Goal: Entertainment & Leisure: Consume media (video, audio)

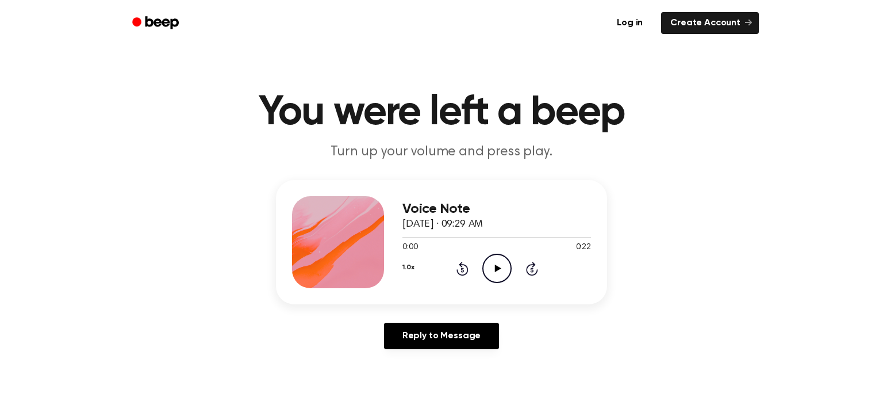
click at [499, 282] on circle at bounding box center [497, 268] width 28 height 28
click at [121, 263] on div "Voice Note [DATE] · 09:29 AM 0:14 0:22 Your browser does not support the [objec…" at bounding box center [442, 269] width 856 height 178
click at [459, 271] on icon "Rewind 5 seconds" at bounding box center [462, 268] width 13 height 15
click at [458, 271] on icon "Rewind 5 seconds" at bounding box center [462, 268] width 13 height 15
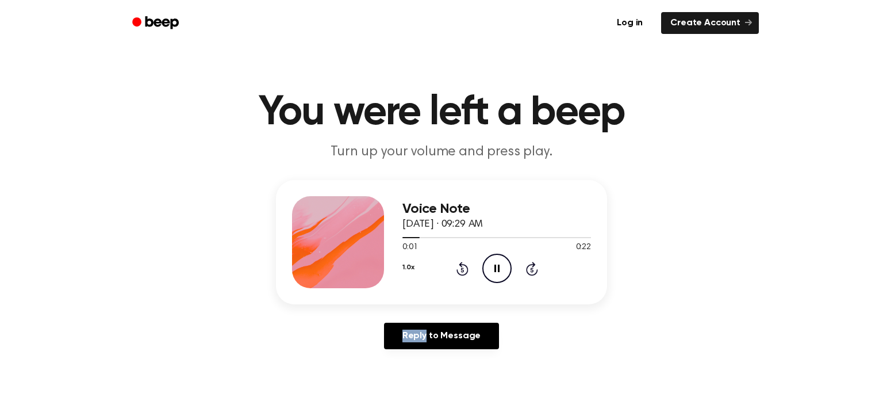
click at [458, 271] on icon "Rewind 5 seconds" at bounding box center [462, 268] width 13 height 15
click at [486, 263] on icon "Play Audio" at bounding box center [496, 268] width 29 height 29
click at [494, 259] on icon "Play Audio" at bounding box center [496, 268] width 29 height 29
click at [458, 271] on icon at bounding box center [463, 269] width 12 height 14
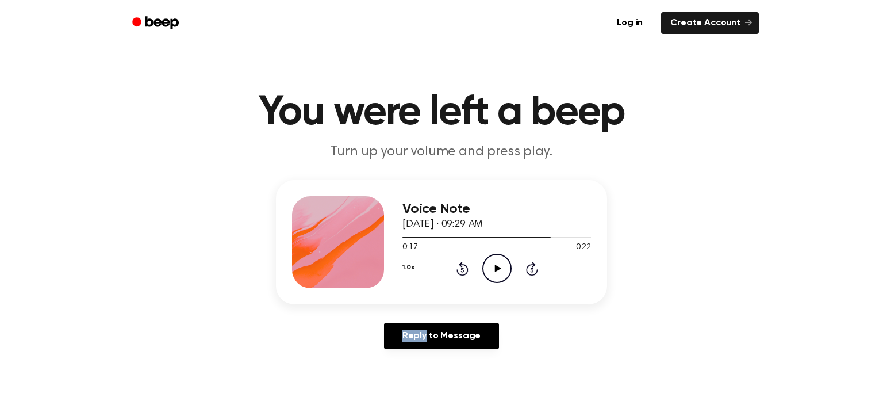
click at [458, 271] on icon at bounding box center [463, 269] width 12 height 14
click at [78, 231] on div "Voice Note [DATE] · 09:29 AM 0:15 0:22 Your browser does not support the [objec…" at bounding box center [442, 269] width 856 height 178
click at [494, 267] on icon "Play Audio" at bounding box center [496, 268] width 29 height 29
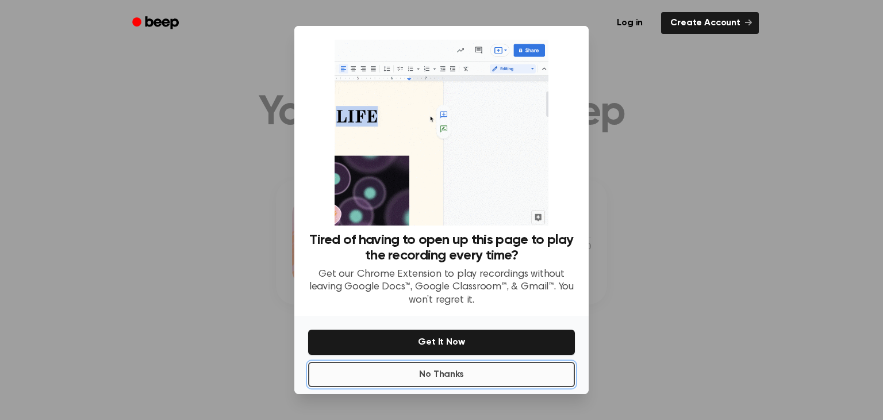
click at [430, 371] on button "No Thanks" at bounding box center [441, 374] width 267 height 25
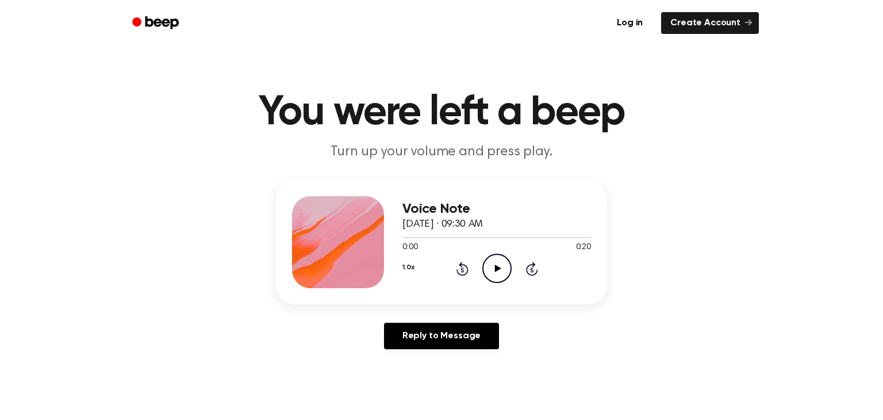
click at [499, 272] on icon "Play Audio" at bounding box center [496, 268] width 29 height 29
click at [494, 266] on icon "Play Audio" at bounding box center [496, 268] width 29 height 29
click at [522, 237] on div at bounding box center [497, 237] width 189 height 1
click at [471, 259] on div "1.0x Rewind 5 seconds Play Audio Skip 5 seconds" at bounding box center [497, 268] width 189 height 29
click at [484, 267] on icon "Play Audio" at bounding box center [496, 268] width 29 height 29
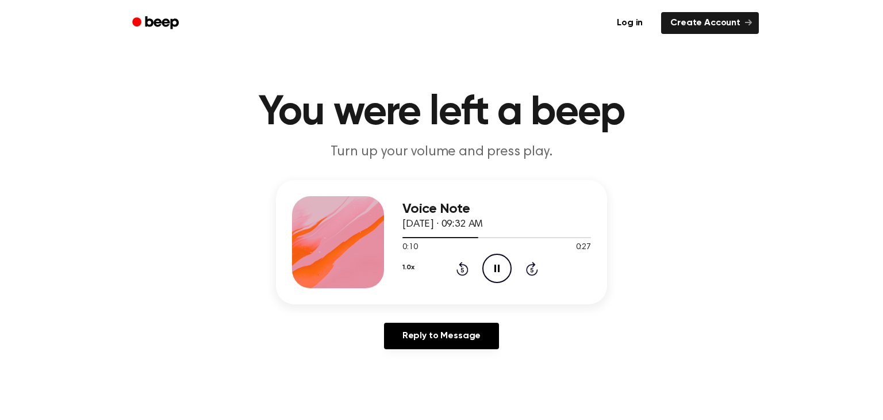
click at [462, 269] on icon "Rewind 5 seconds" at bounding box center [462, 268] width 13 height 15
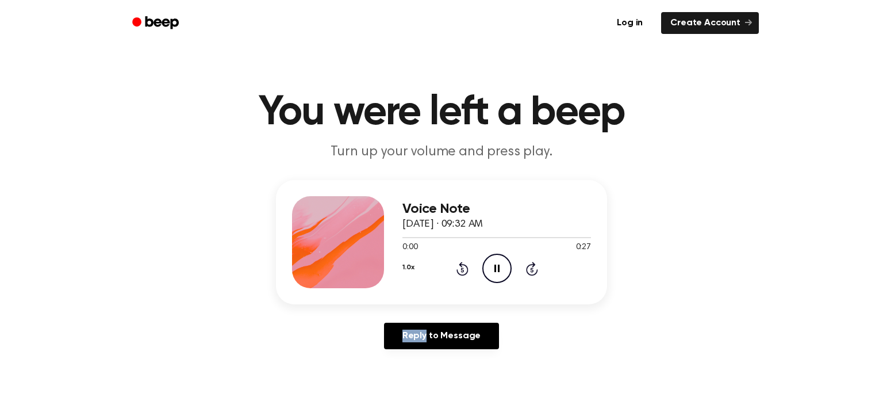
click at [462, 269] on icon "Rewind 5 seconds" at bounding box center [462, 268] width 13 height 15
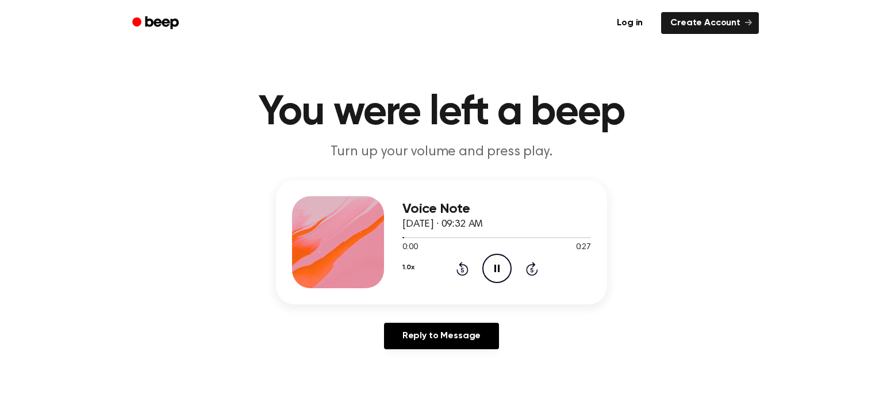
click at [462, 269] on icon "Rewind 5 seconds" at bounding box center [462, 268] width 13 height 15
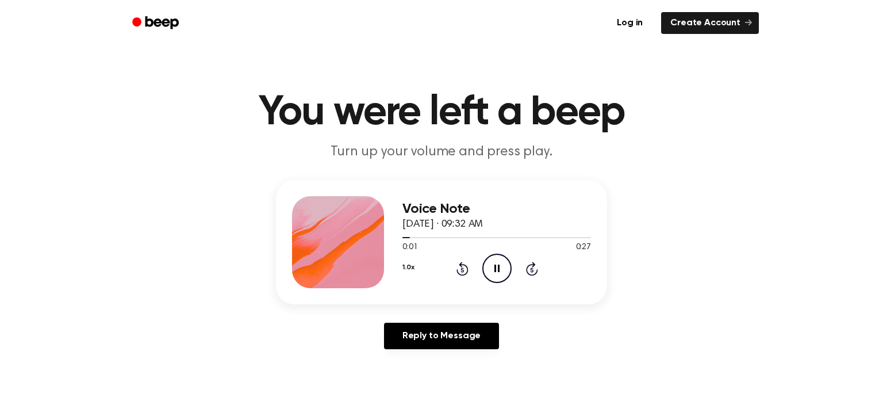
click at [462, 269] on icon "Rewind 5 seconds" at bounding box center [462, 268] width 13 height 15
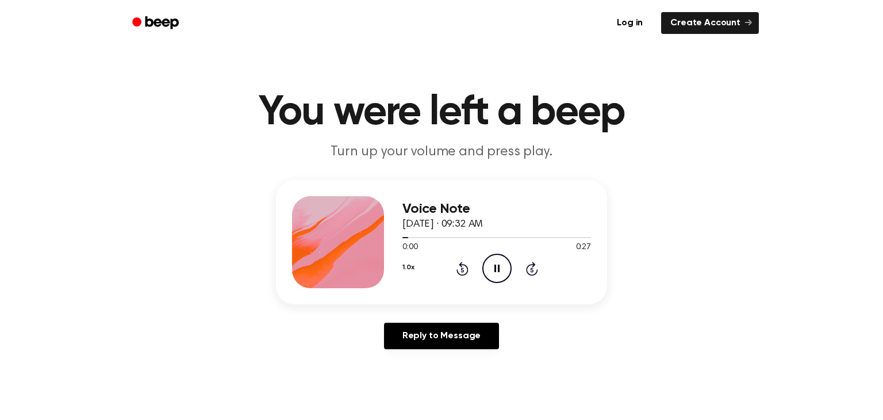
click at [462, 269] on icon "Rewind 5 seconds" at bounding box center [462, 268] width 13 height 15
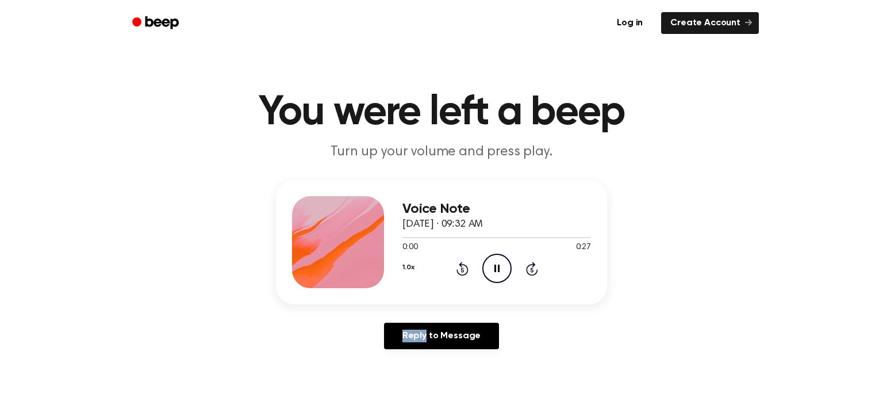
click at [462, 269] on icon "Rewind 5 seconds" at bounding box center [462, 268] width 13 height 15
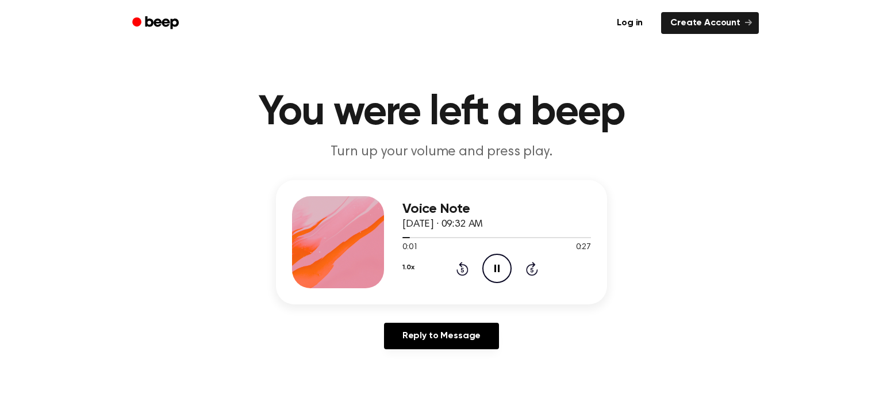
click at [462, 269] on icon "Rewind 5 seconds" at bounding box center [462, 268] width 13 height 15
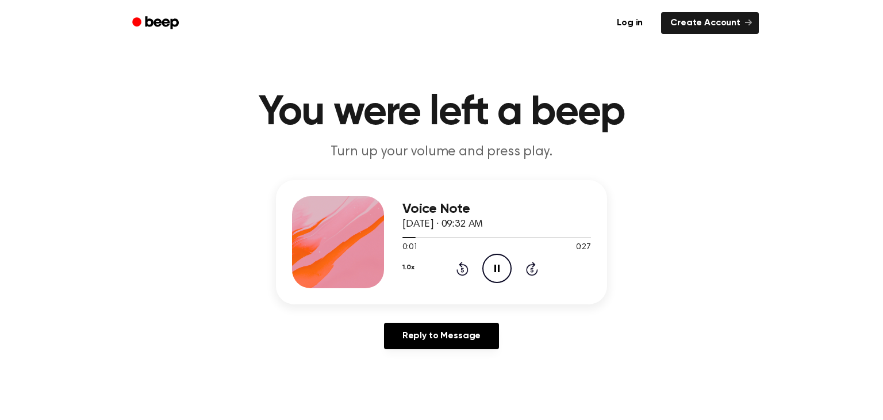
click at [160, 320] on div "Voice Note October 17, 2024 · 09:32 AM 0:01 0:27 Your browser does not support …" at bounding box center [442, 269] width 856 height 178
click at [462, 269] on icon at bounding box center [462, 269] width 3 height 5
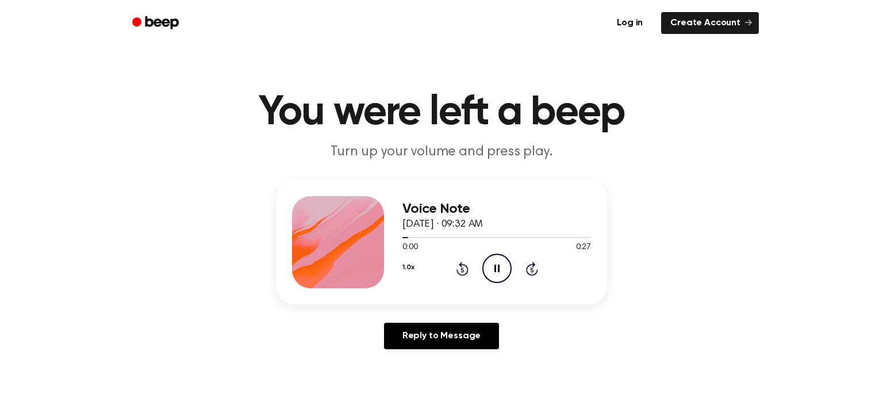
click at [462, 269] on icon at bounding box center [462, 269] width 3 height 5
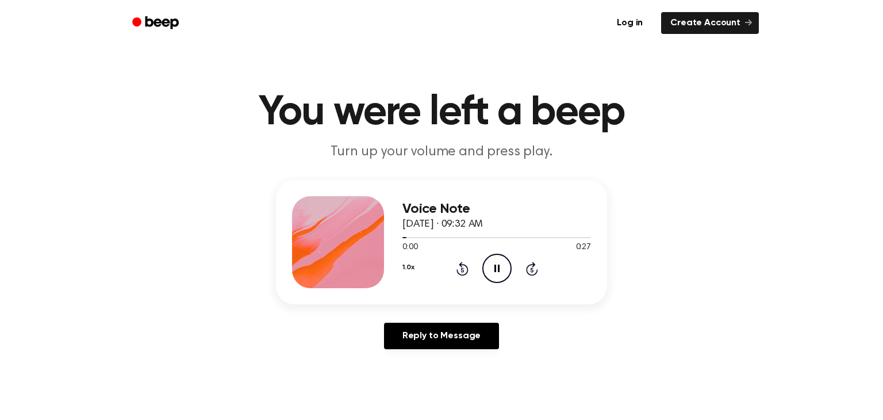
click at [462, 269] on icon at bounding box center [462, 269] width 3 height 5
click at [466, 270] on icon "Rewind 5 seconds" at bounding box center [462, 268] width 13 height 15
